Goal: Find contact information: Find contact information

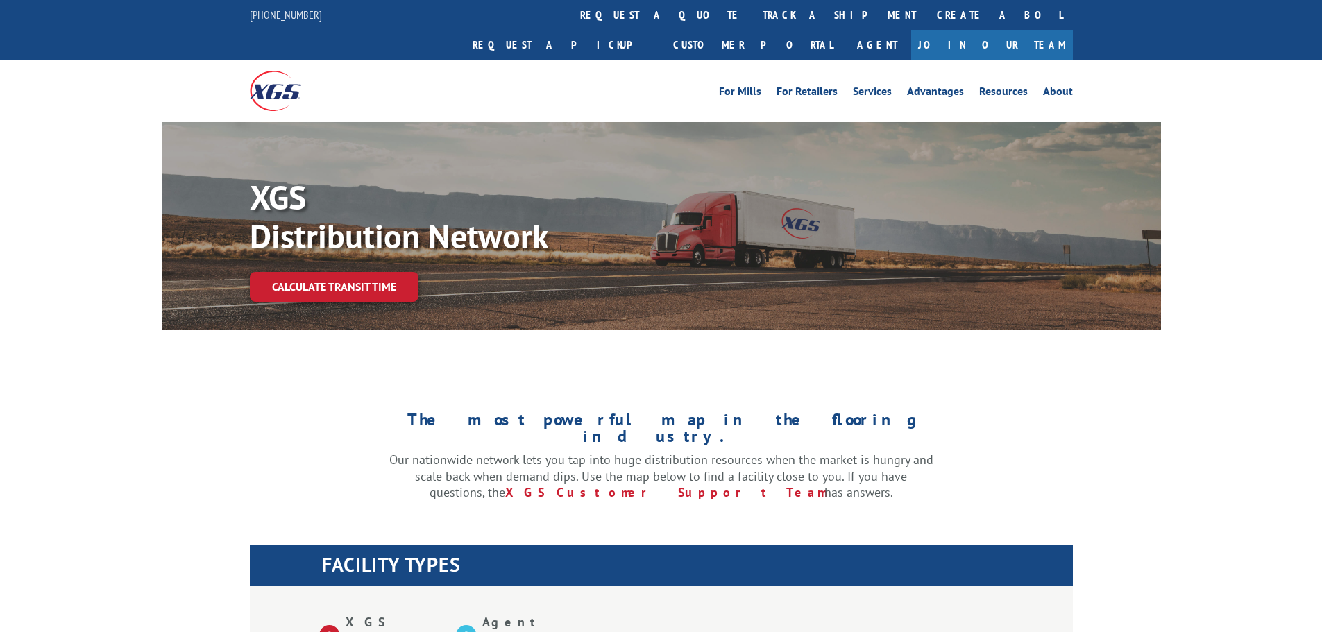
select select "5"
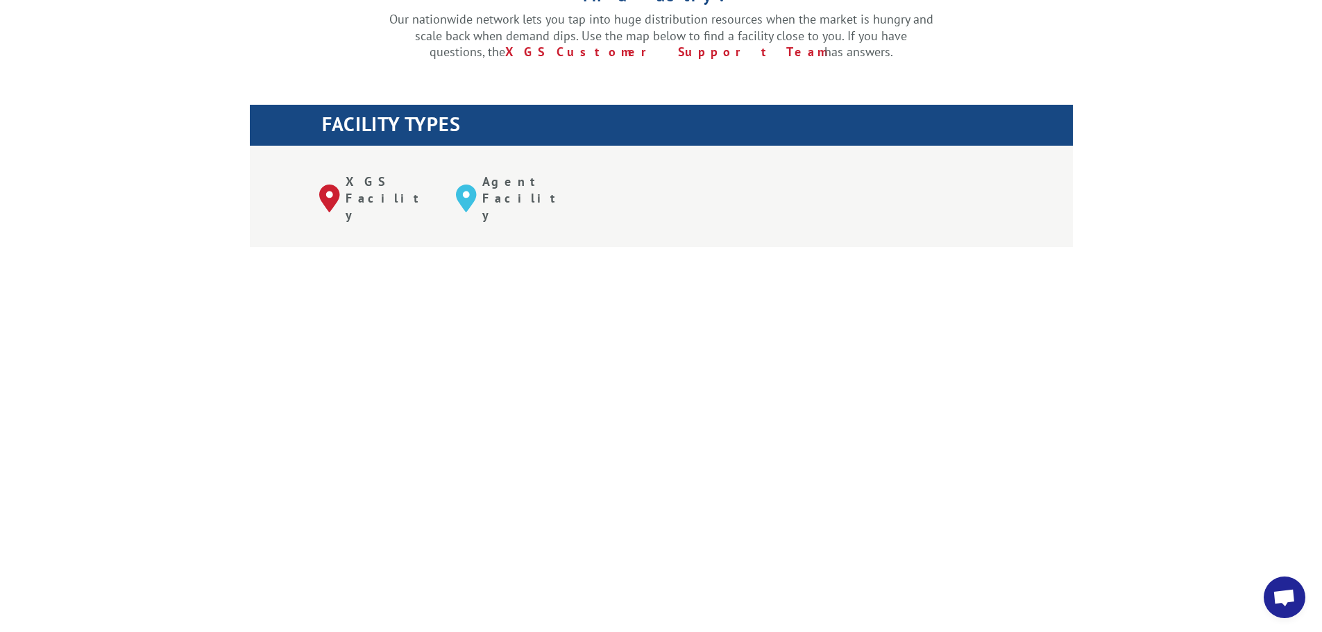
scroll to position [486, 0]
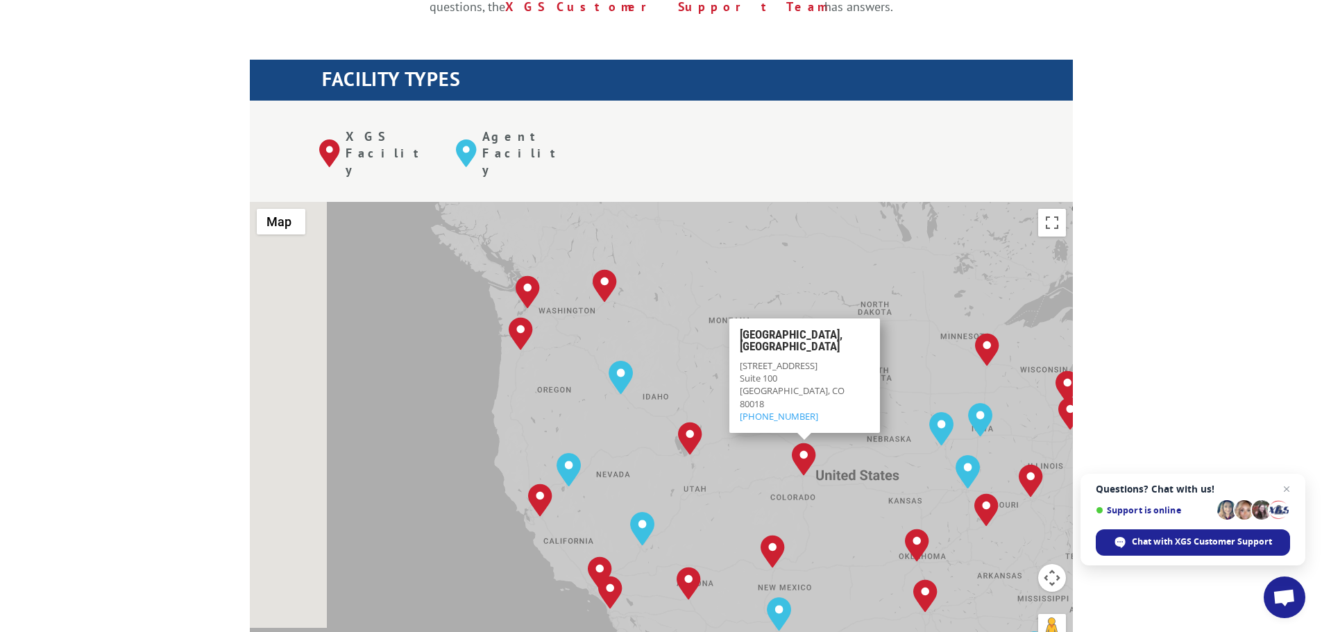
drag, startPoint x: 422, startPoint y: 334, endPoint x: 667, endPoint y: 424, distance: 260.1
click at [667, 424] on div "[GEOGRAPHIC_DATA], [GEOGRAPHIC_DATA] [GEOGRAPHIC_DATA], [GEOGRAPHIC_DATA] [GEOG…" at bounding box center [661, 430] width 823 height 456
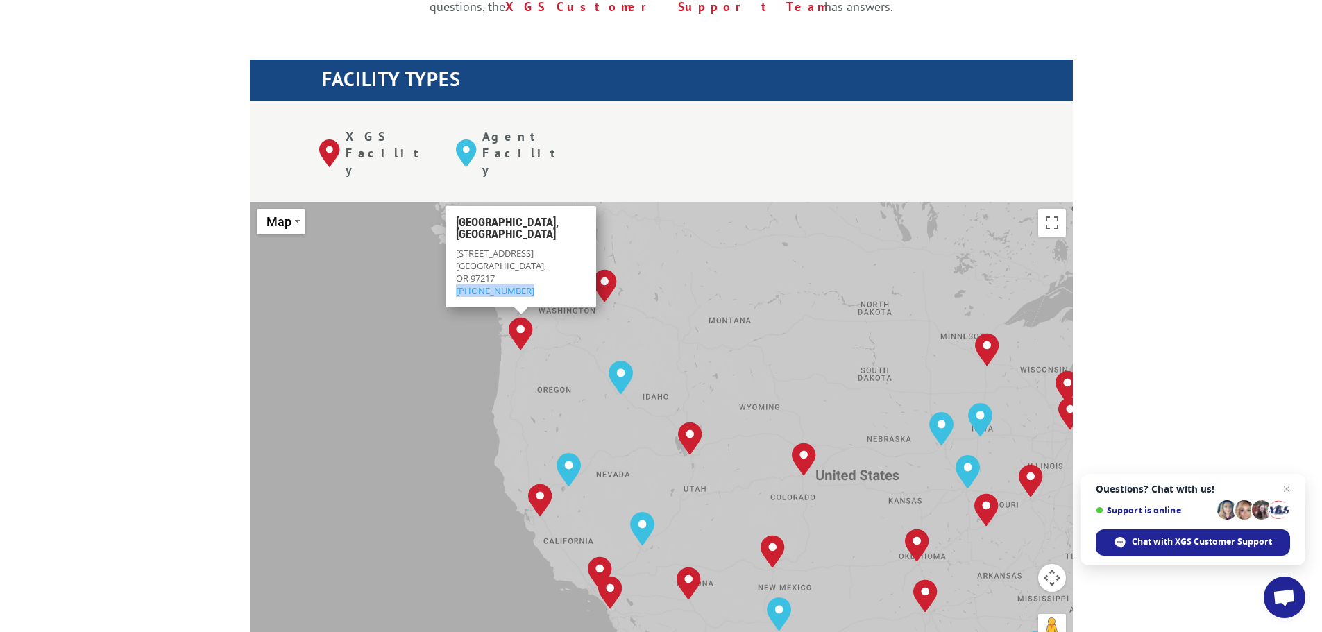
drag, startPoint x: 523, startPoint y: 223, endPoint x: 450, endPoint y: 223, distance: 73.5
click at [450, 223] on div "[GEOGRAPHIC_DATA], [GEOGRAPHIC_DATA] [STREET_ADDRESS] (503) 289-1360" at bounding box center [520, 256] width 151 height 102
copy span "[PHONE_NUMBER]"
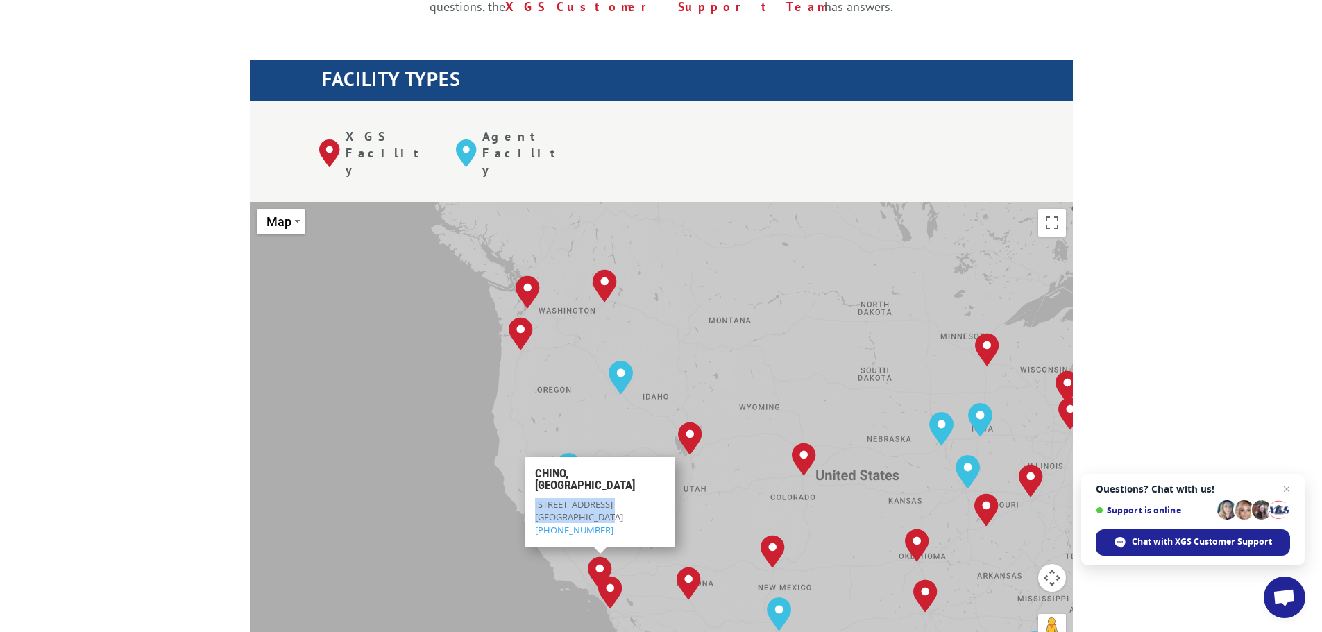
drag, startPoint x: 610, startPoint y: 450, endPoint x: 533, endPoint y: 440, distance: 77.7
click at [533, 457] on div "[GEOGRAPHIC_DATA], [GEOGRAPHIC_DATA] [STREET_ADDRESS] (714) 523-5420" at bounding box center [599, 501] width 151 height 89
copy p "[STREET_ADDRESS]"
